Goal: Information Seeking & Learning: Find specific fact

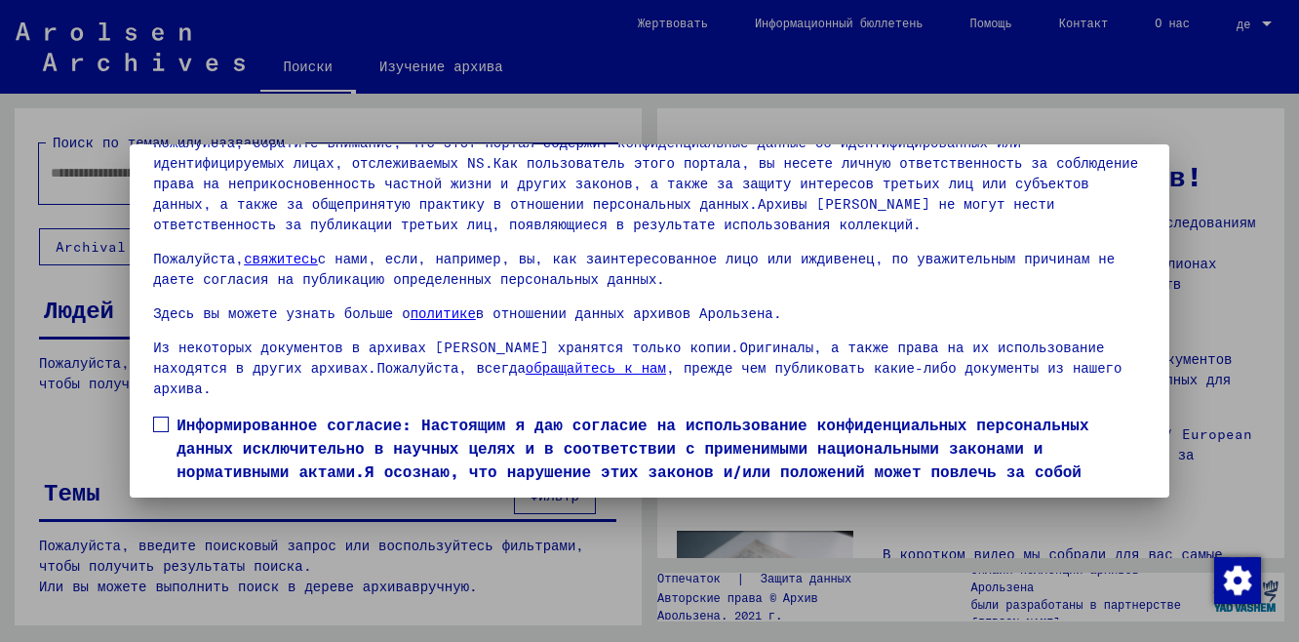
scroll to position [7, 0]
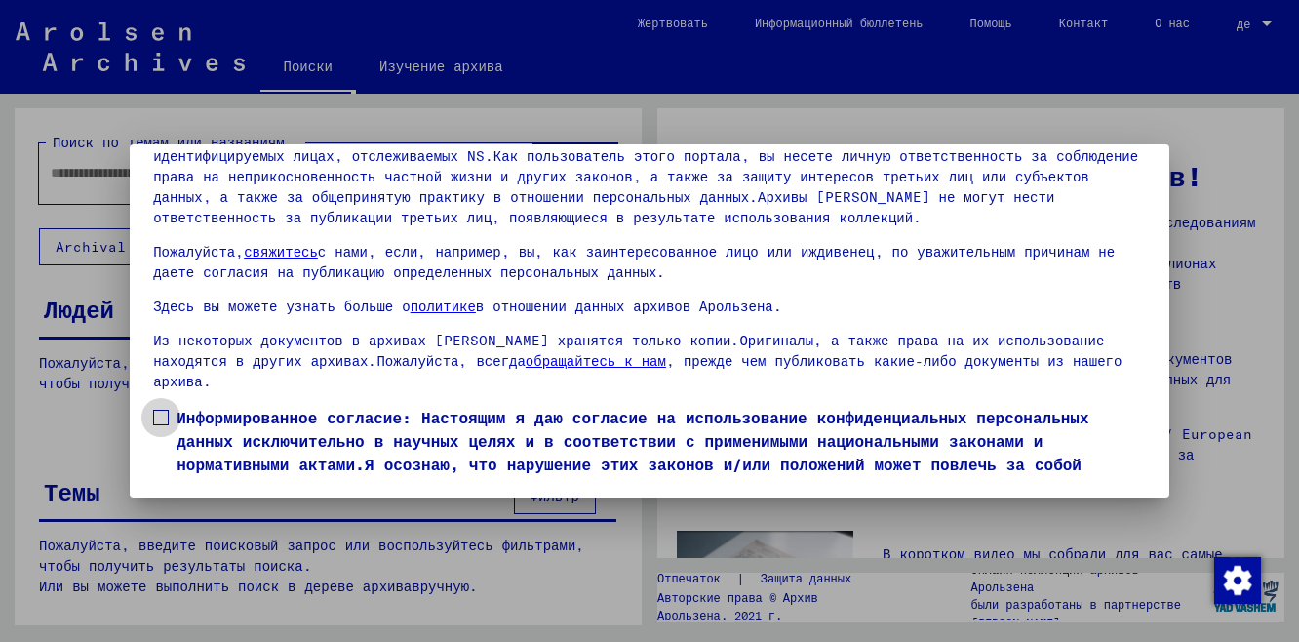
click at [159, 410] on span at bounding box center [161, 418] width 16 height 16
click at [233, 378] on span at bounding box center [245, 372] width 25 height 12
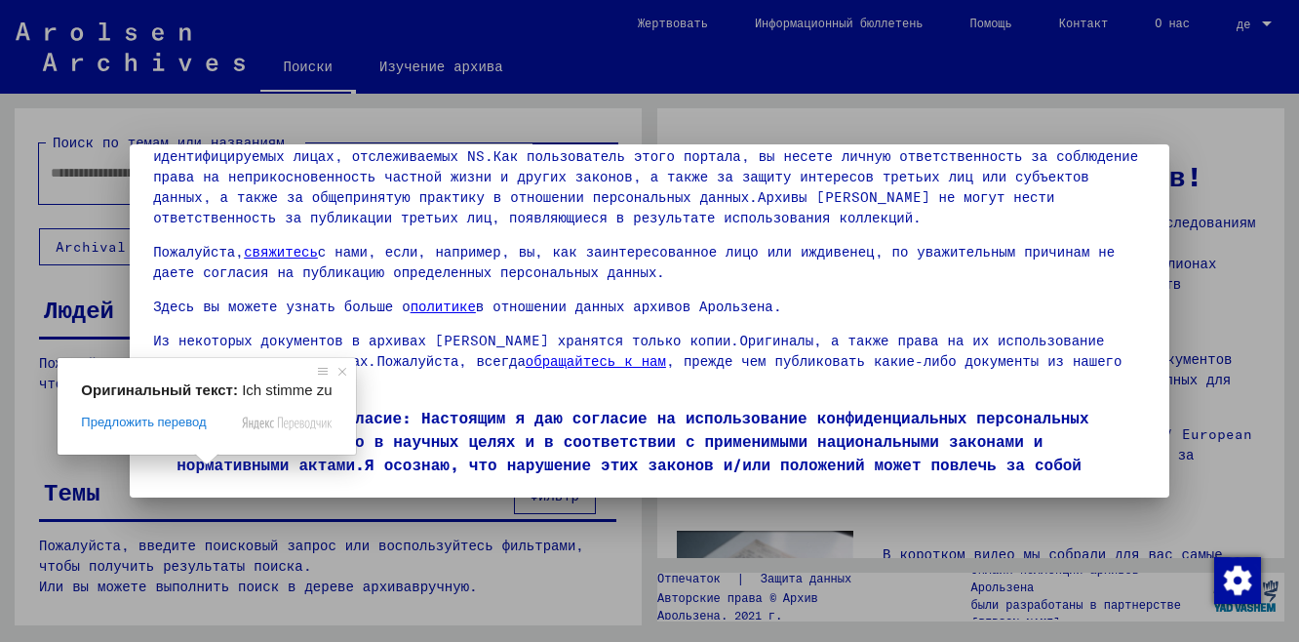
click at [225, 519] on ya-tr-span "Я согласен" at bounding box center [211, 528] width 83 height 18
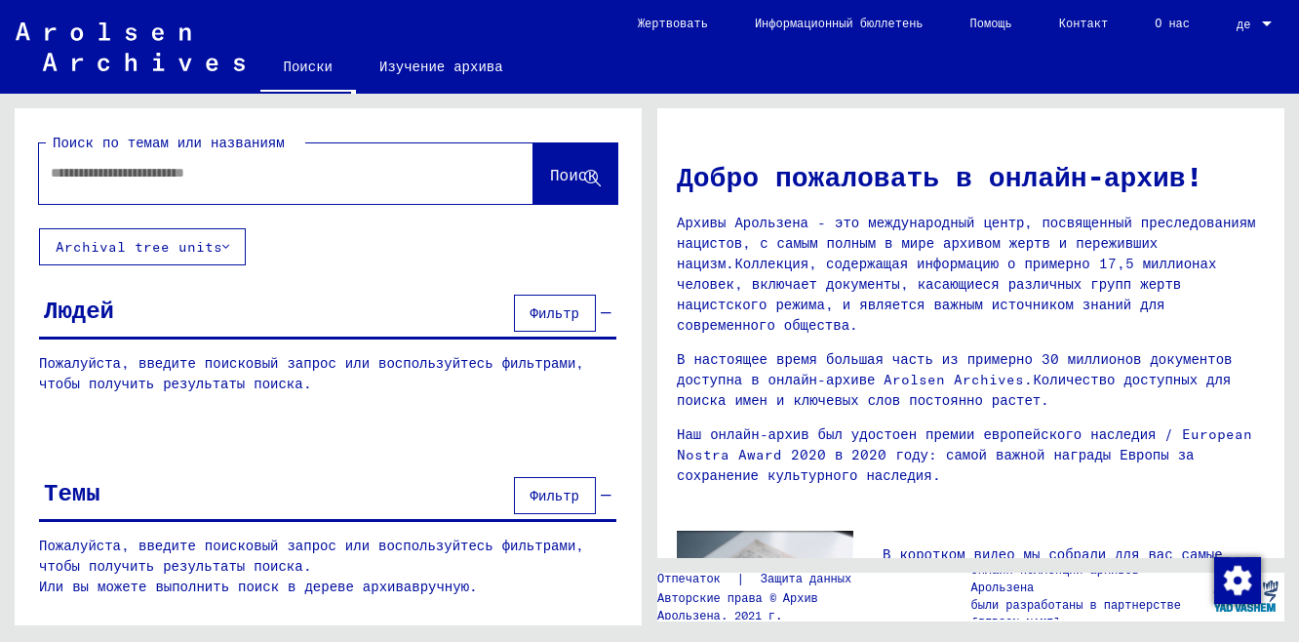
click at [226, 180] on input "text" at bounding box center [263, 173] width 424 height 20
type input "*"
click at [563, 187] on button "Поиск" at bounding box center [576, 173] width 84 height 60
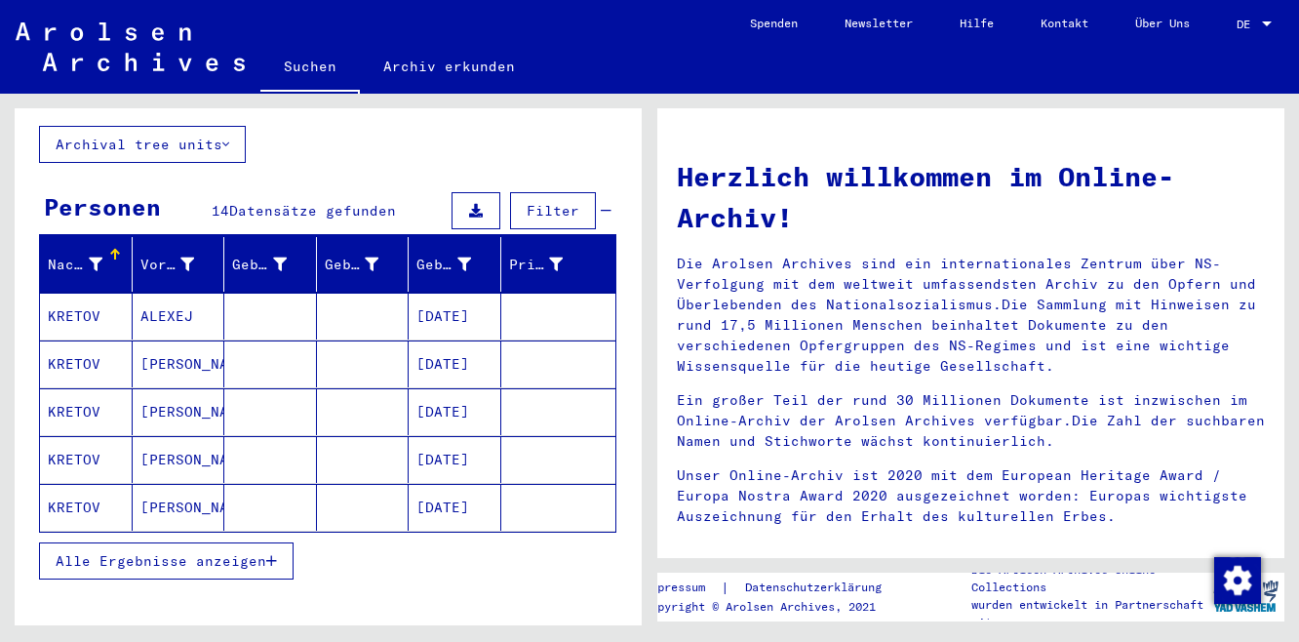
scroll to position [132, 0]
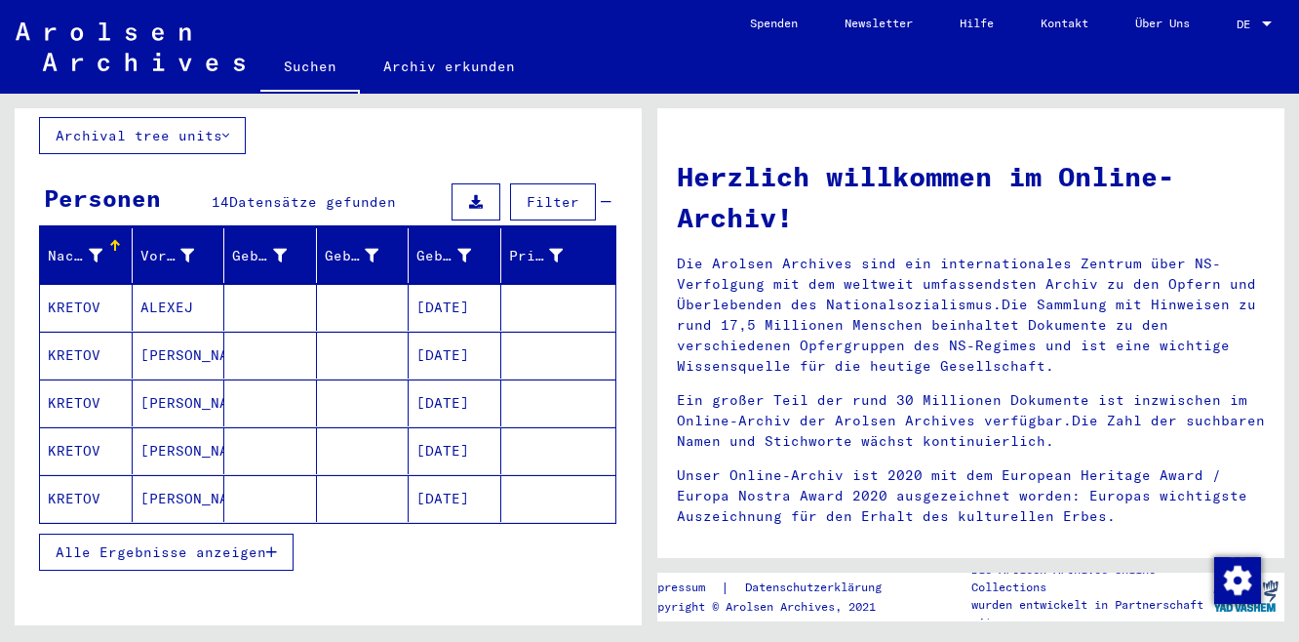
click at [251, 541] on button "Alle Ergebnisse anzeigen" at bounding box center [166, 552] width 255 height 37
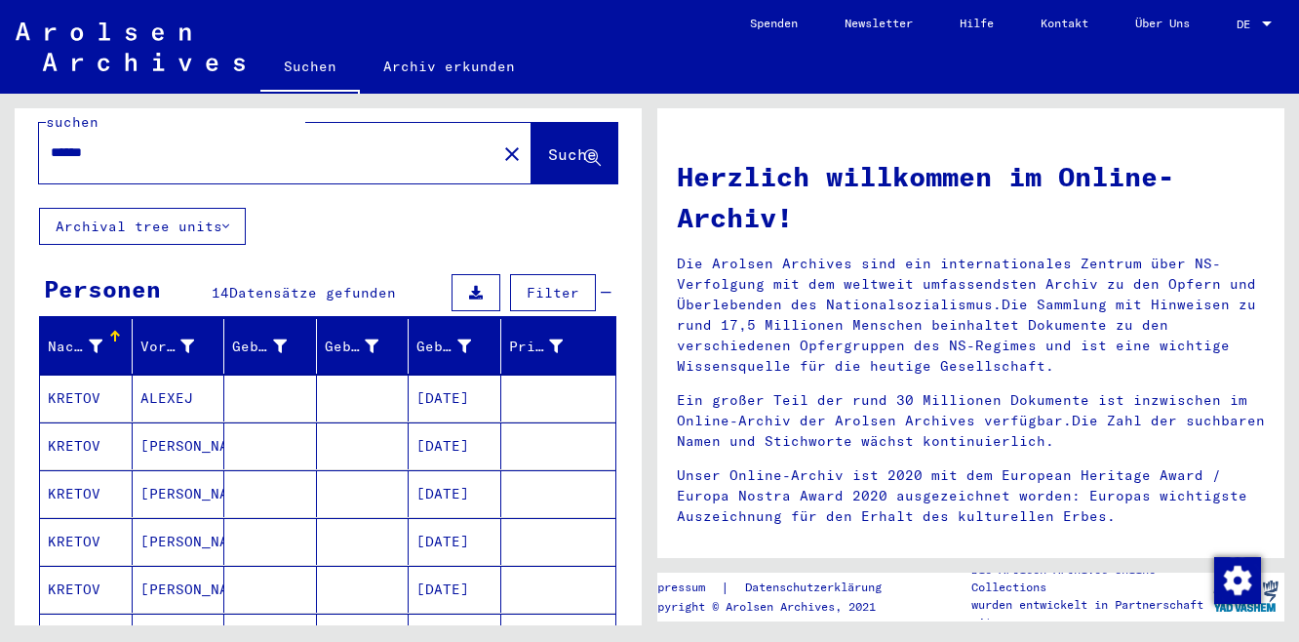
scroll to position [0, 0]
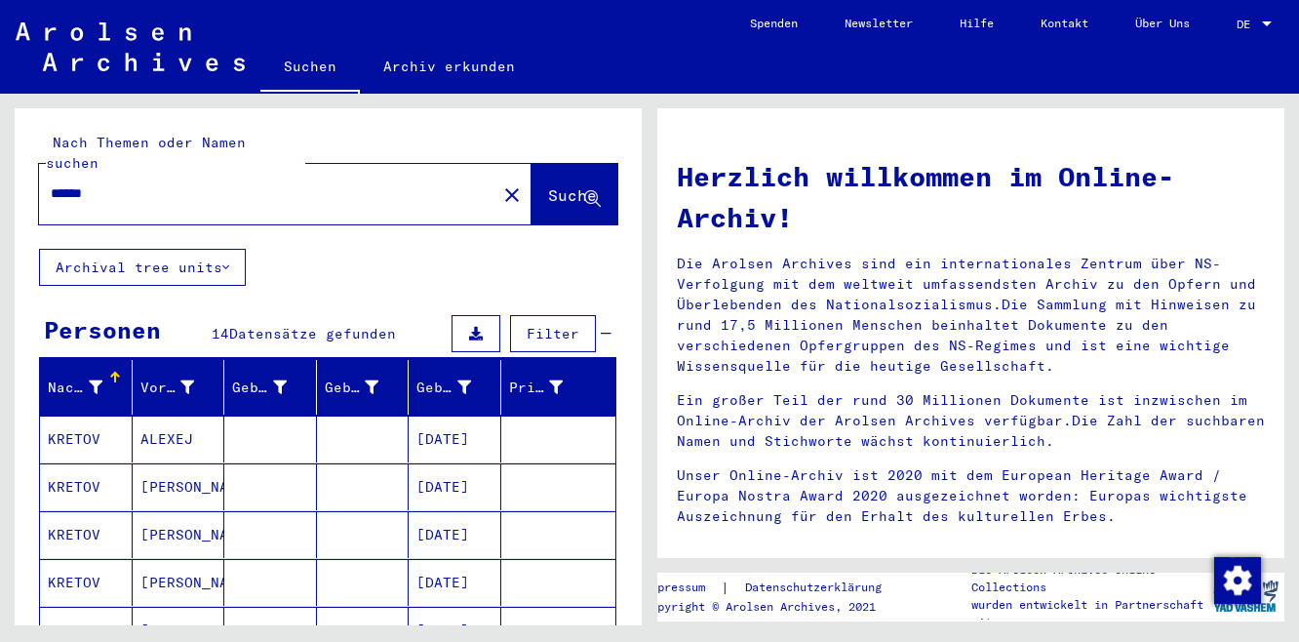
click at [284, 183] on input "******" at bounding box center [262, 193] width 422 height 20
click at [553, 185] on ya-tr-span "Suche" at bounding box center [572, 195] width 49 height 20
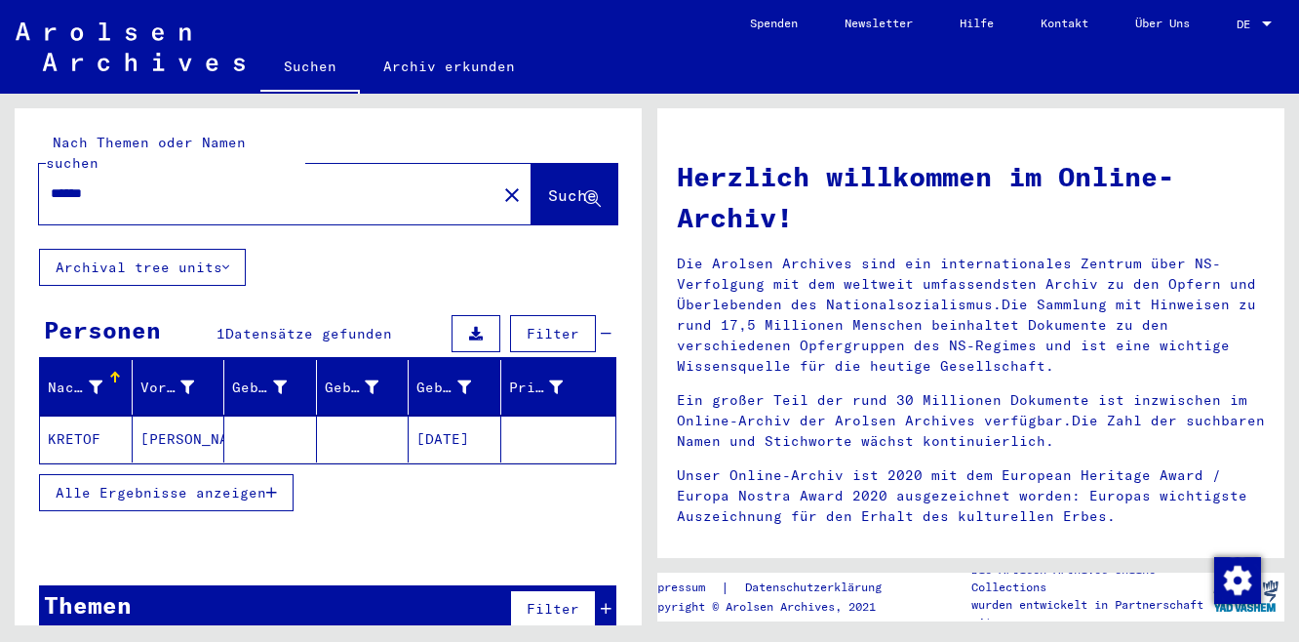
click at [94, 419] on mat-cell "KRETOF" at bounding box center [86, 439] width 93 height 47
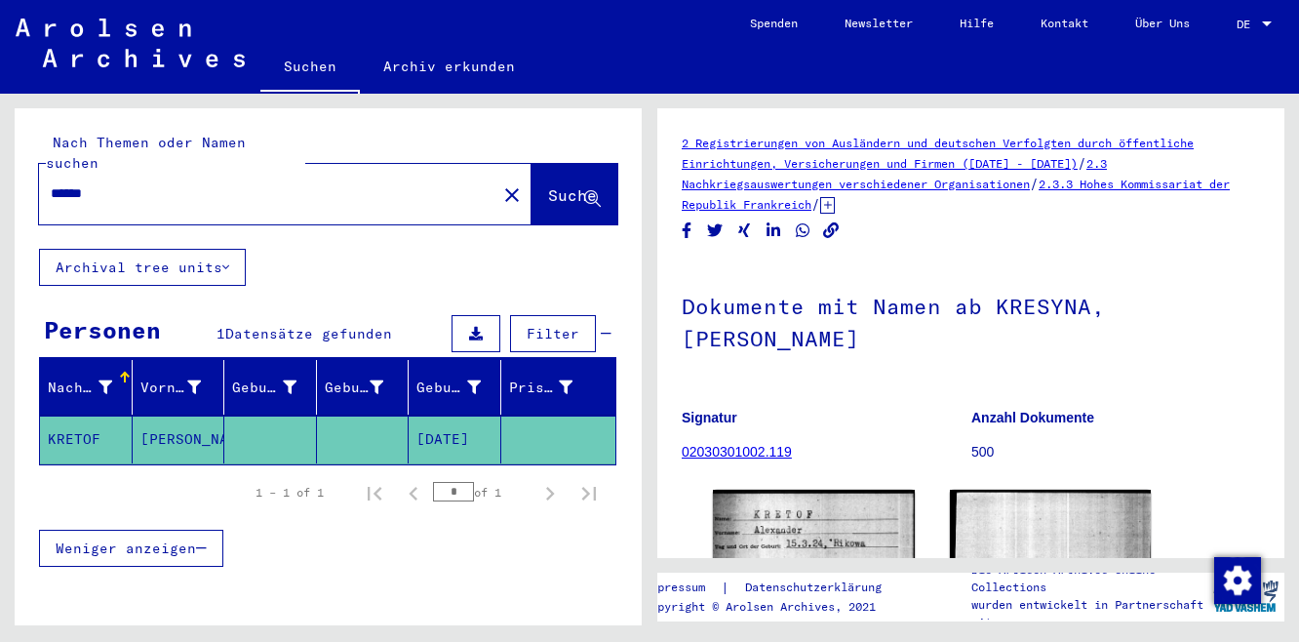
click at [212, 183] on input "******" at bounding box center [268, 193] width 434 height 20
click at [562, 185] on ya-tr-span "Suche" at bounding box center [572, 195] width 49 height 20
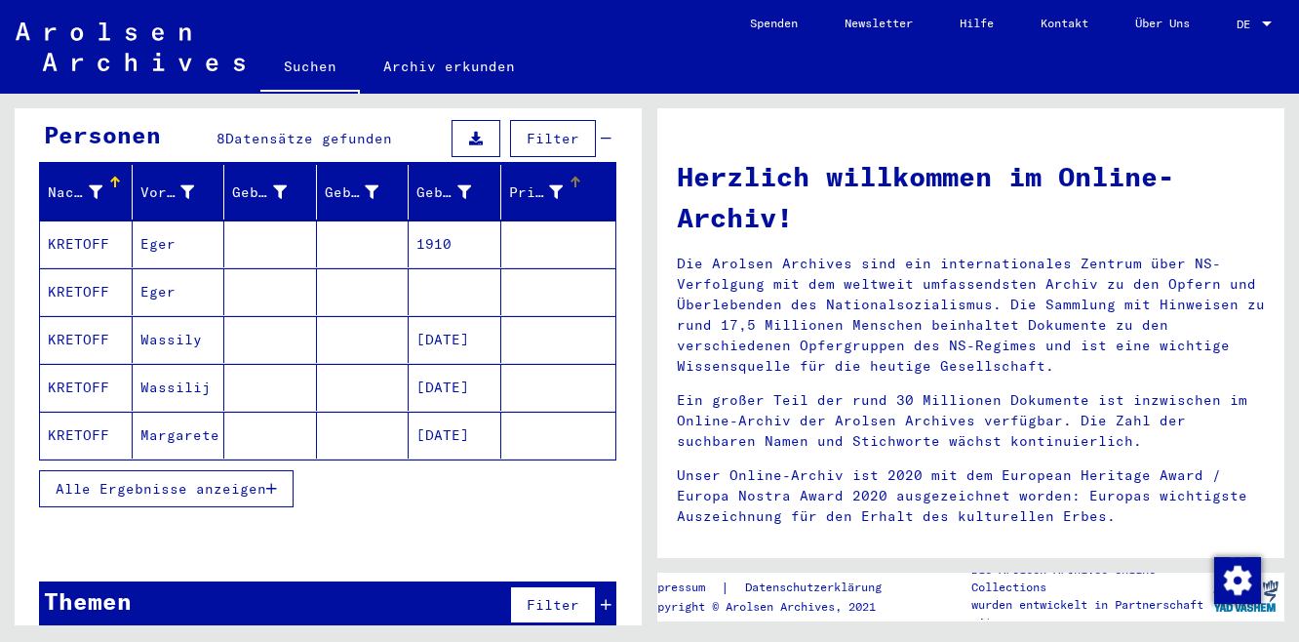
scroll to position [198, 0]
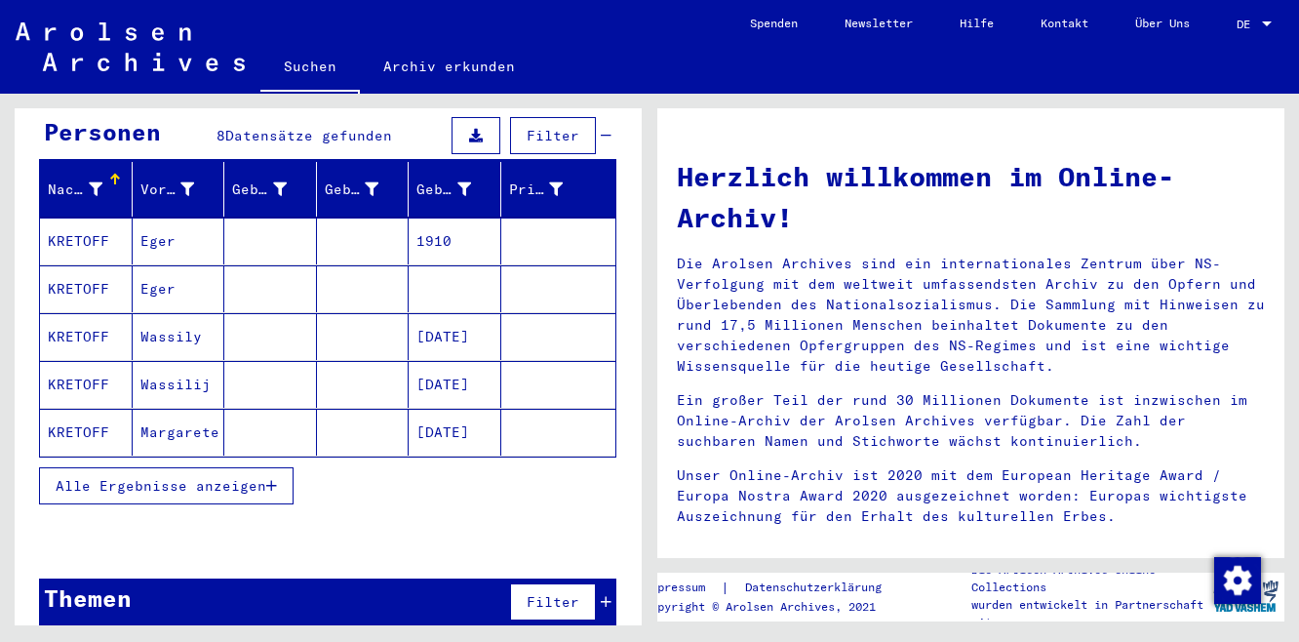
click at [266, 477] on span "Alle Ergebnisse anzeigen" at bounding box center [161, 486] width 211 height 18
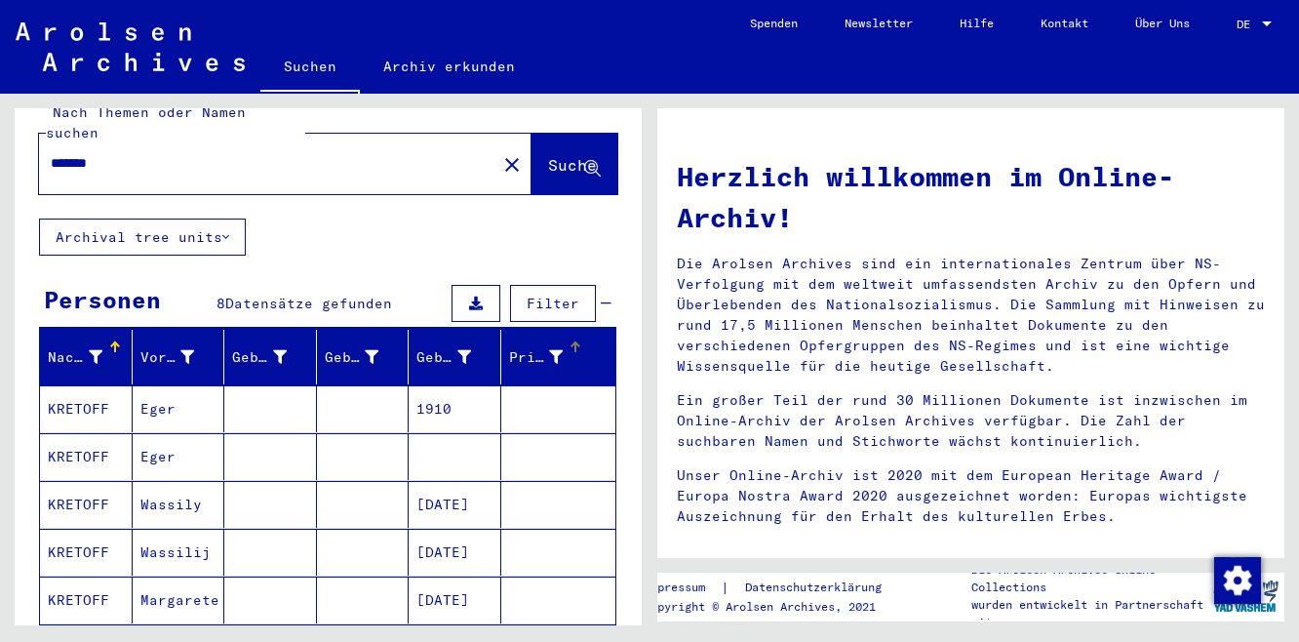
scroll to position [19, 0]
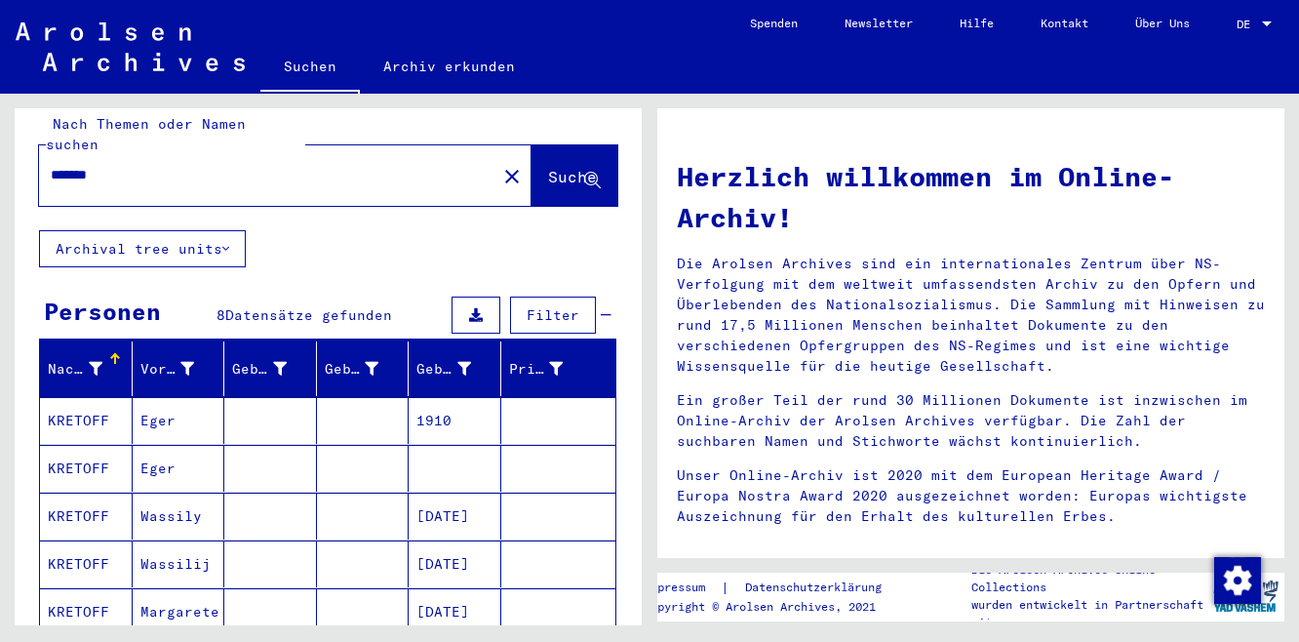
click at [164, 165] on input "*******" at bounding box center [262, 175] width 422 height 20
type input "*"
click at [559, 167] on ya-tr-span "Suche" at bounding box center [572, 177] width 49 height 20
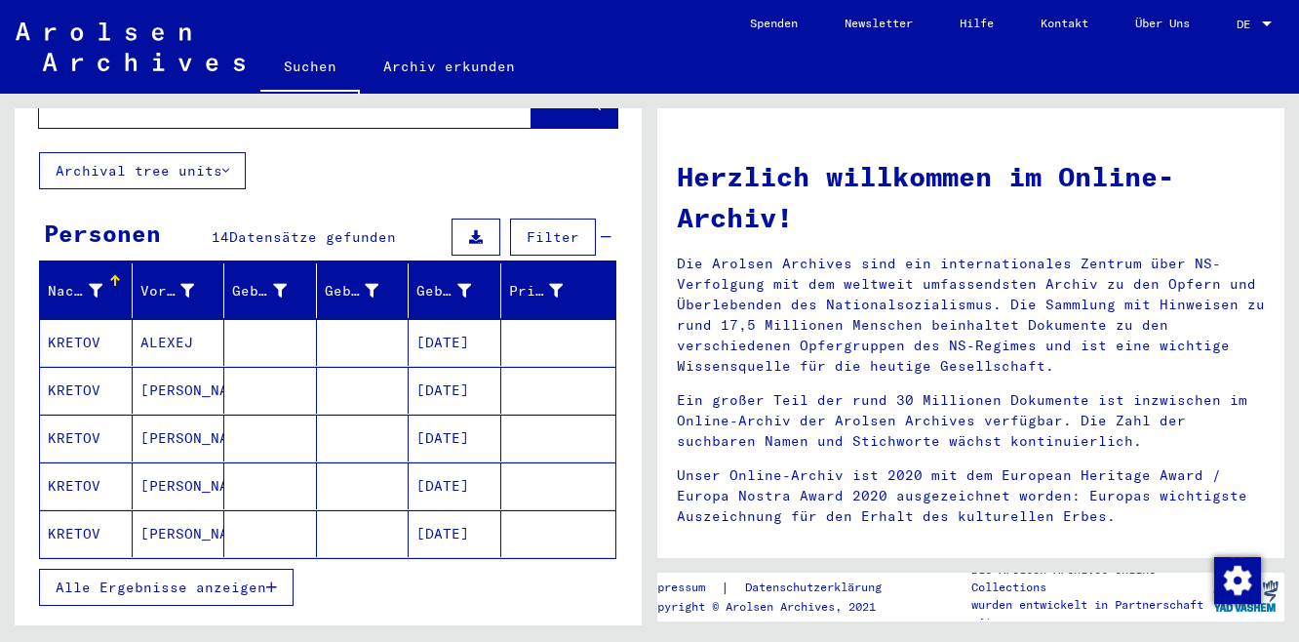
scroll to position [112, 0]
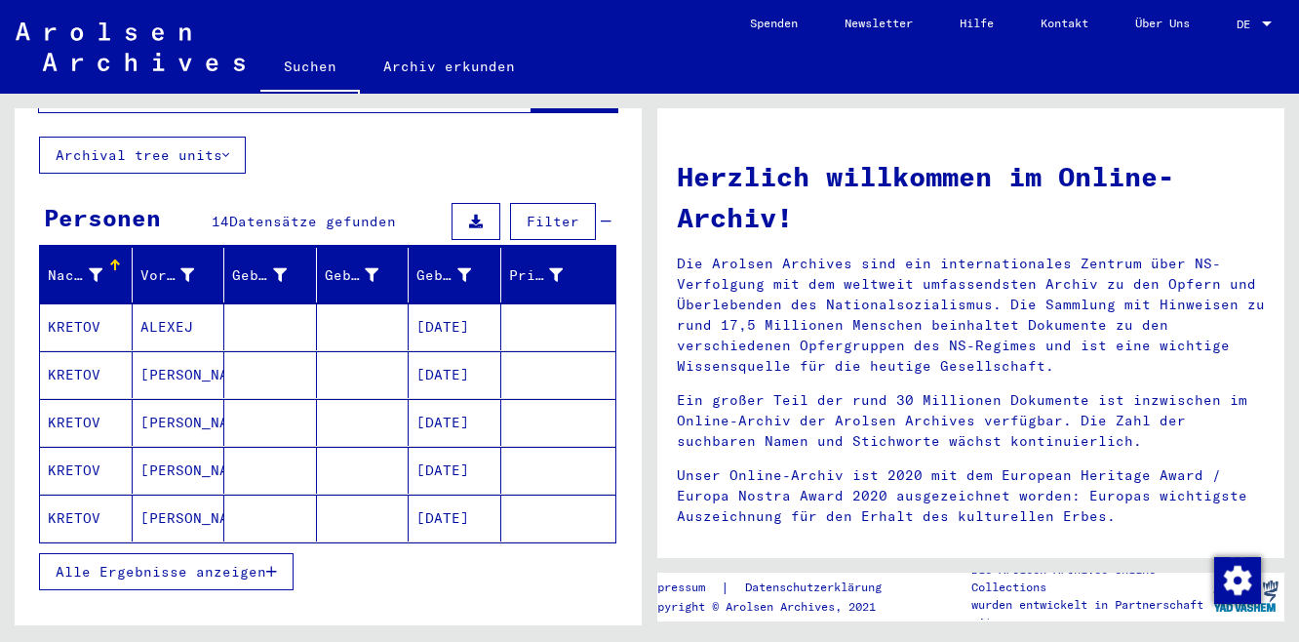
click at [235, 563] on span "Alle Ergebnisse anzeigen" at bounding box center [161, 572] width 211 height 18
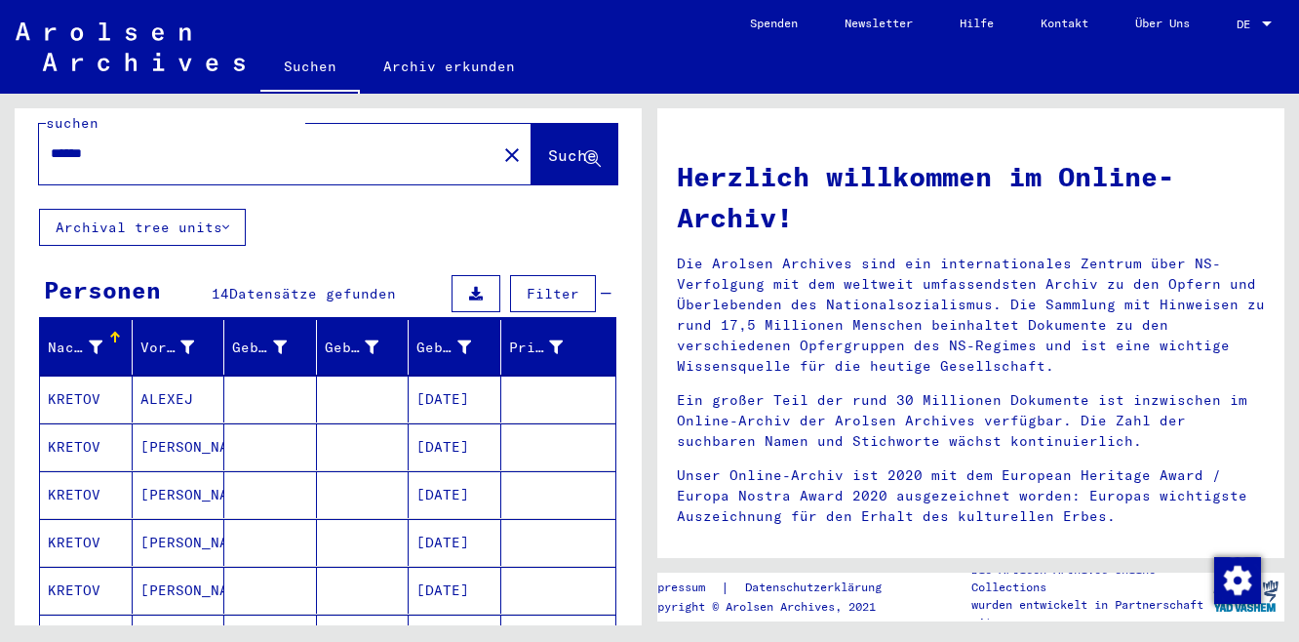
scroll to position [0, 0]
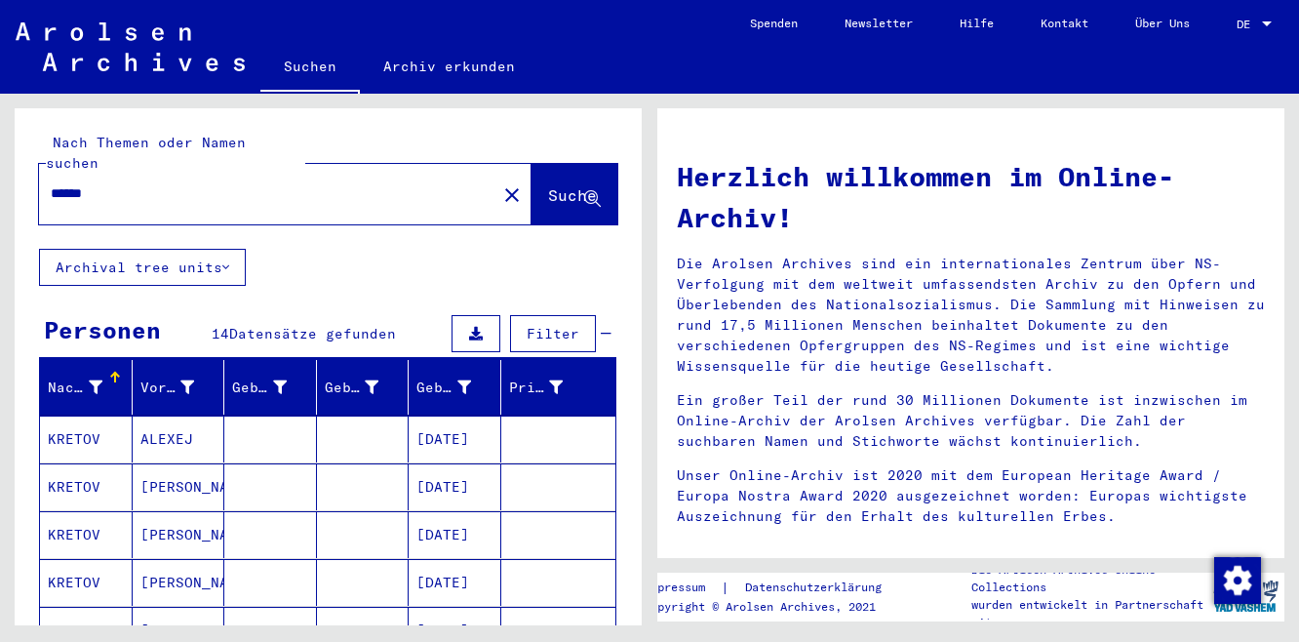
click at [190, 183] on input "******" at bounding box center [262, 193] width 422 height 20
type input "******"
click at [581, 164] on button "Suche" at bounding box center [575, 194] width 86 height 60
